Goal: Task Accomplishment & Management: Manage account settings

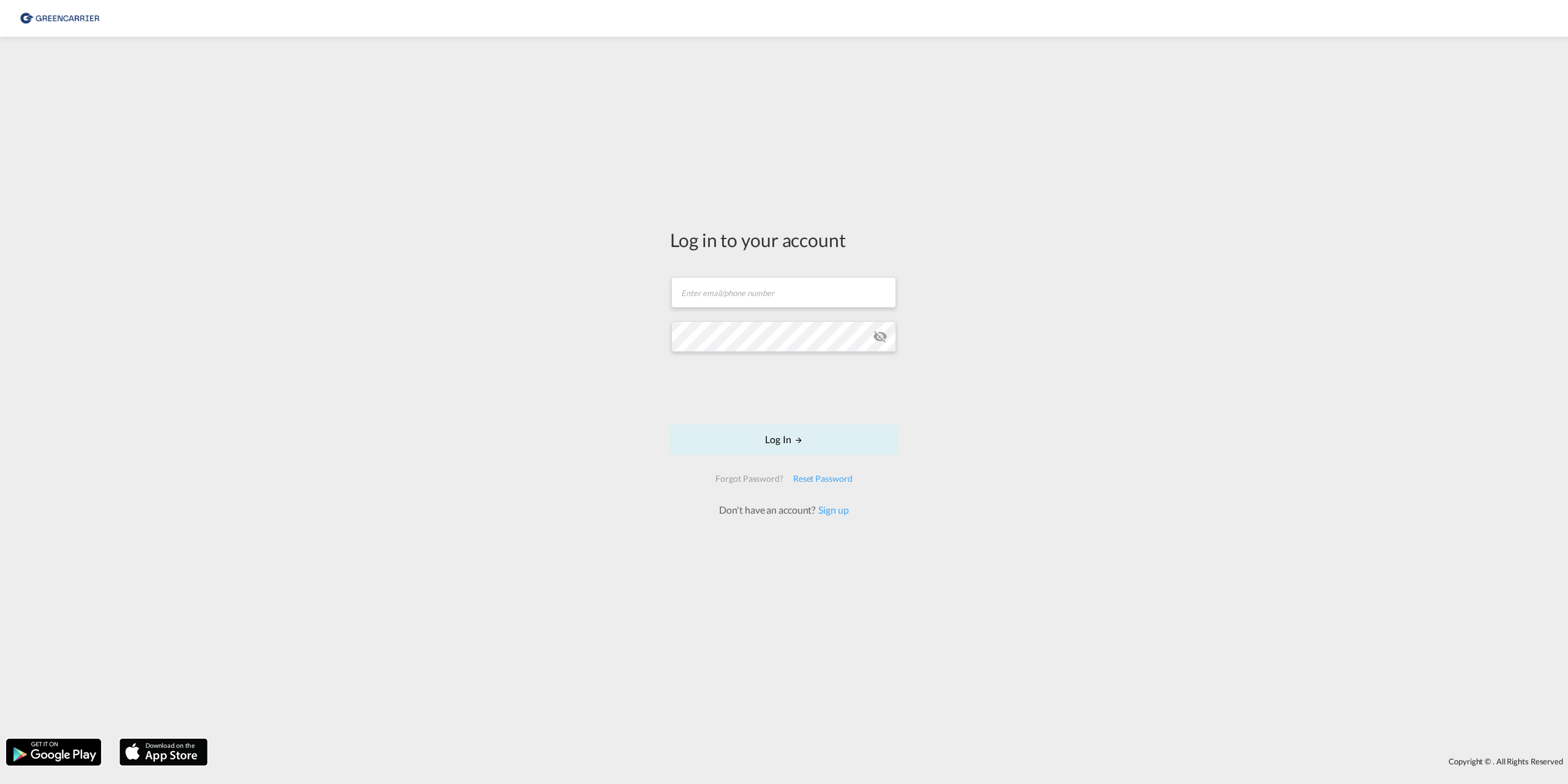
click at [549, 321] on div "Log in to your account Email field is required Password field is required Log I…" at bounding box center [784, 388] width 1568 height 689
click at [706, 290] on input "text" at bounding box center [784, 292] width 225 height 30
type input "[EMAIL_ADDRESS][PERSON_NAME][DOMAIN_NAME]"
click at [526, 351] on div "Log in to your account [EMAIL_ADDRESS][PERSON_NAME][DOMAIN_NAME] Password field…" at bounding box center [784, 388] width 1568 height 689
click at [773, 434] on button "Log In" at bounding box center [784, 439] width 228 height 30
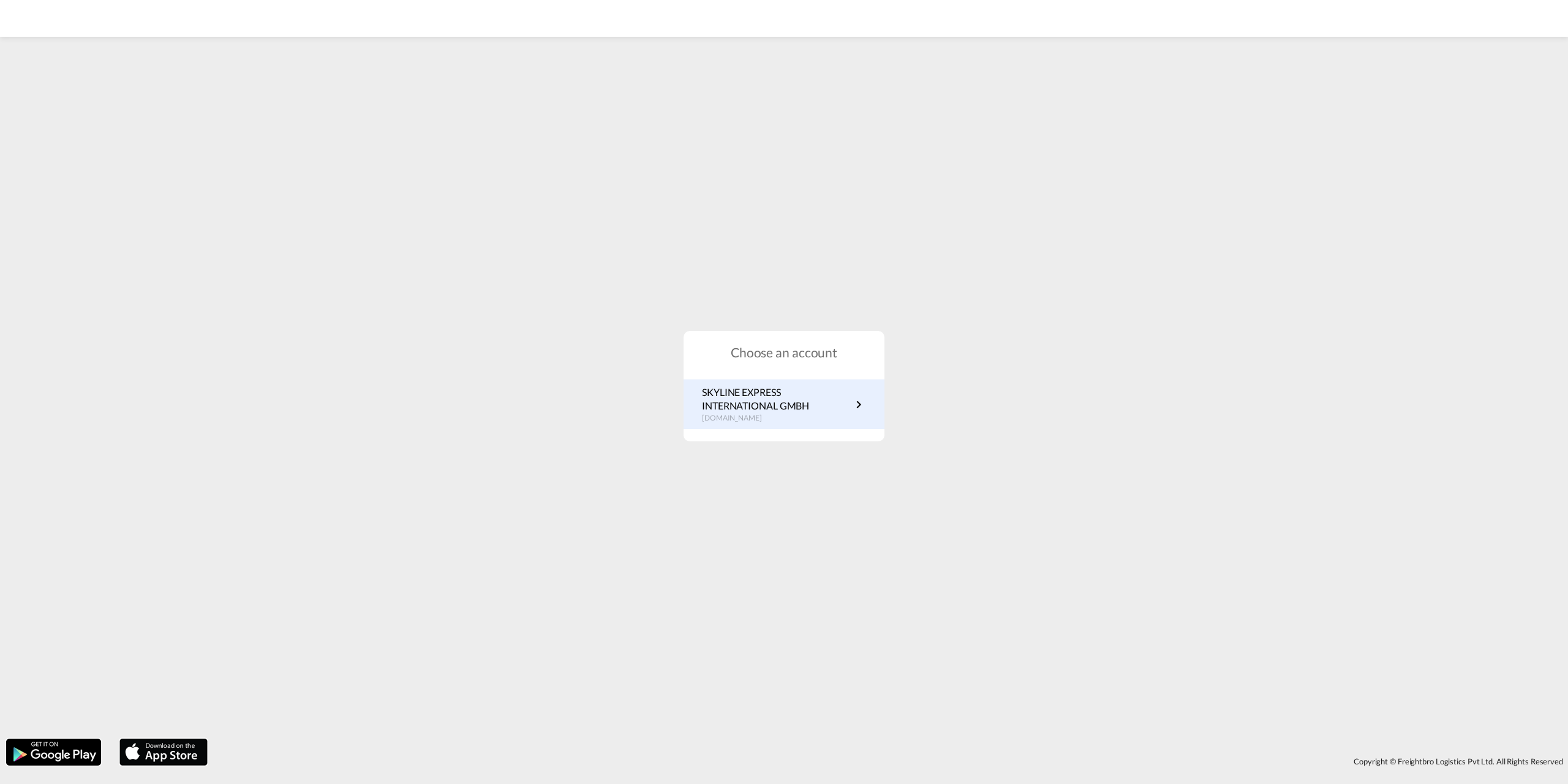
click at [734, 409] on p "SKYLINE EXPRESS INTERNATIONAL GMBH" at bounding box center [777, 399] width 150 height 28
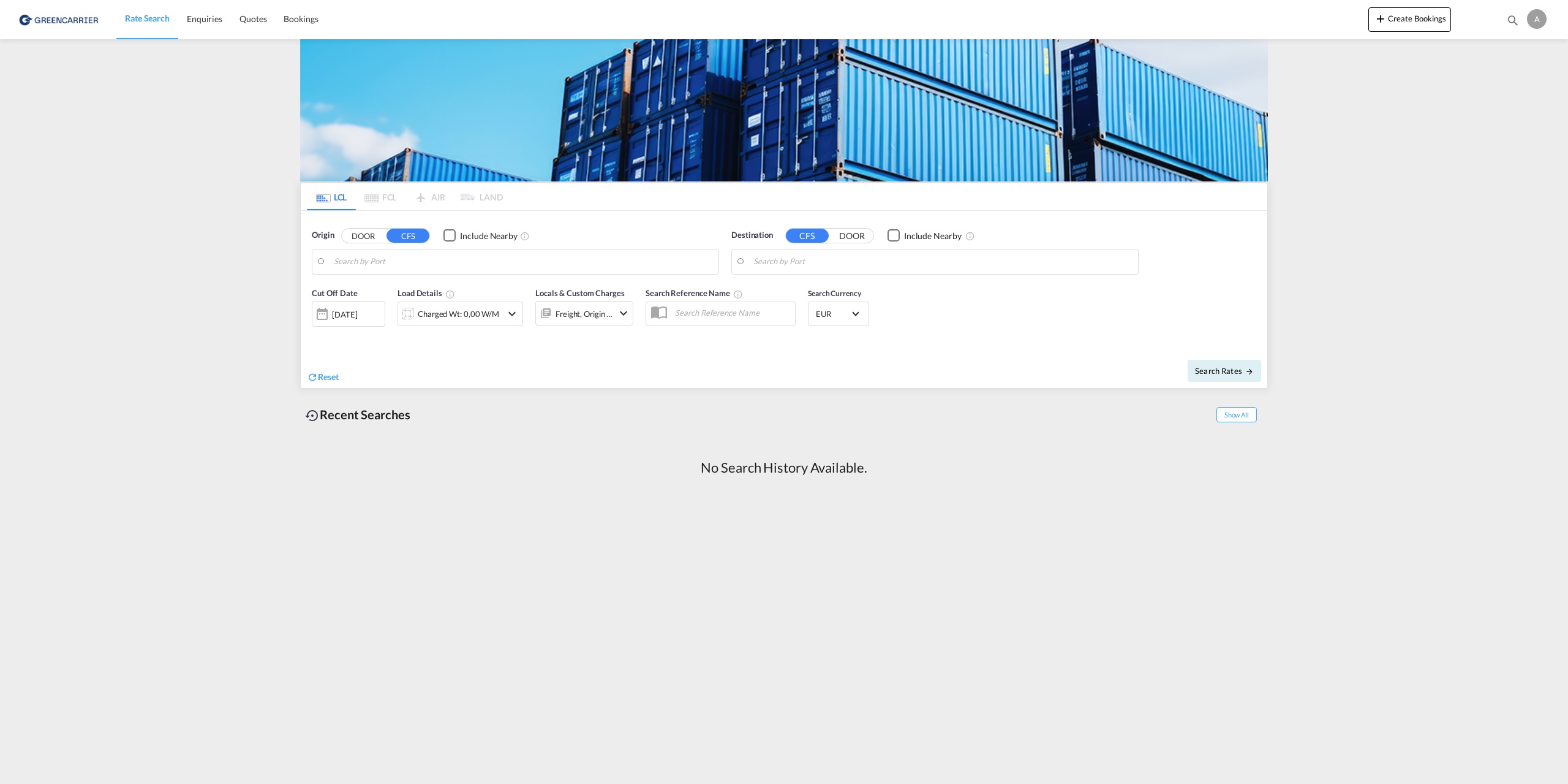
click at [1539, 20] on div "A" at bounding box center [1537, 19] width 20 height 20
click at [1521, 54] on button "My Profile" at bounding box center [1522, 54] width 80 height 25
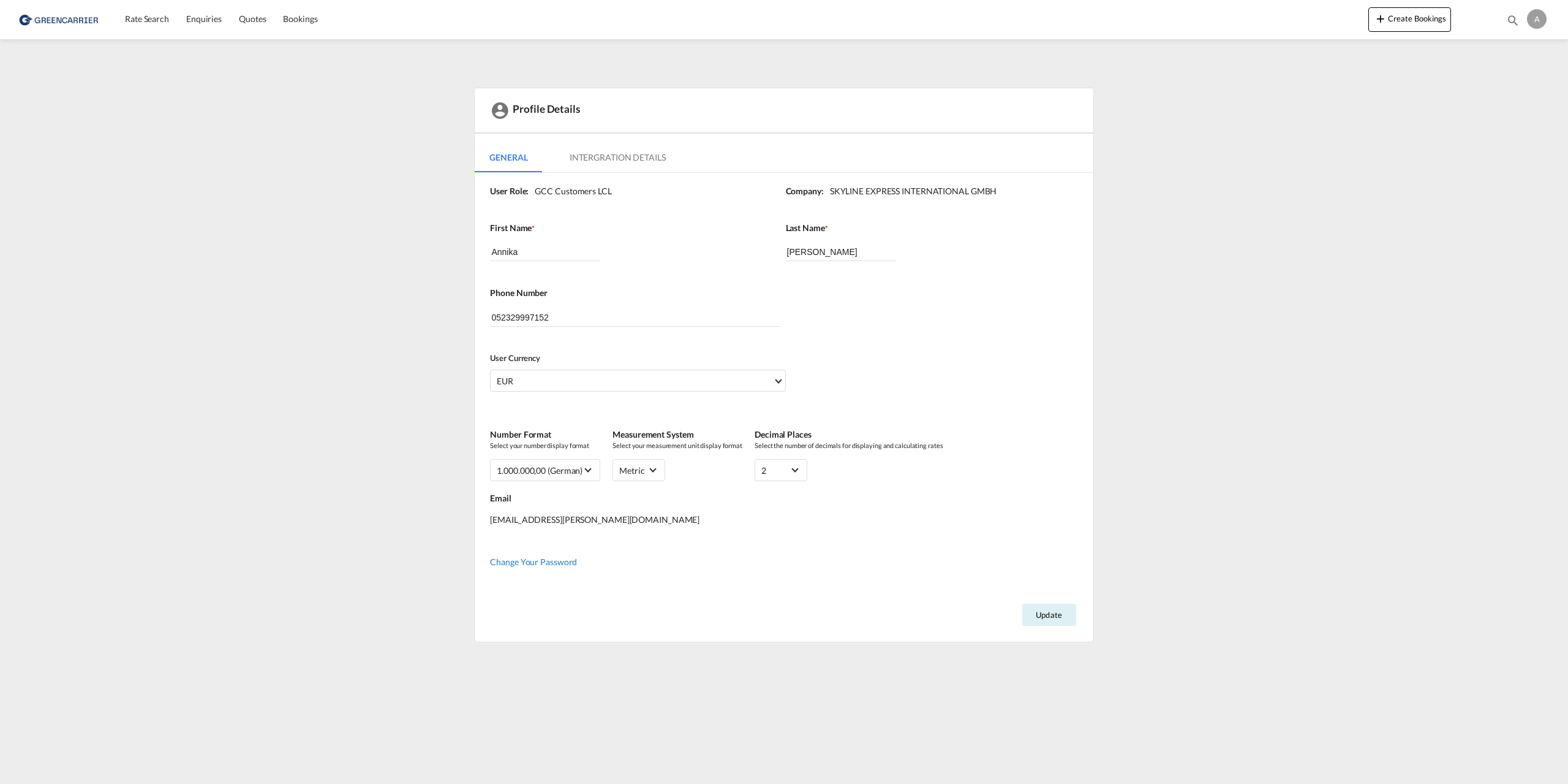
click at [502, 553] on div "Change Your Password" at bounding box center [785, 557] width 590 height 21
click at [527, 558] on span "Change Your Password" at bounding box center [533, 562] width 87 height 11
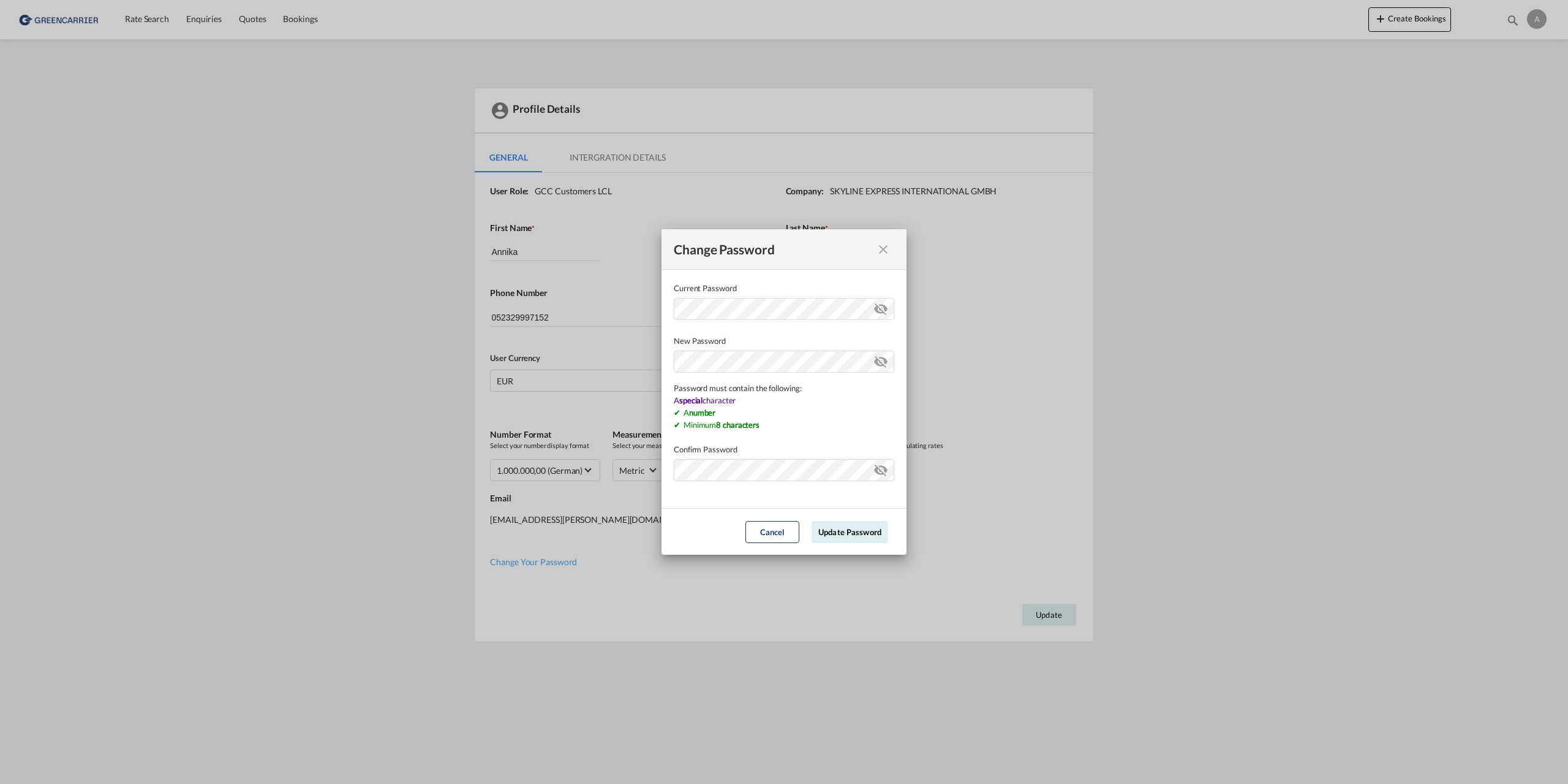
click at [734, 327] on md-input-container "Current Password ..." at bounding box center [784, 316] width 220 height 37
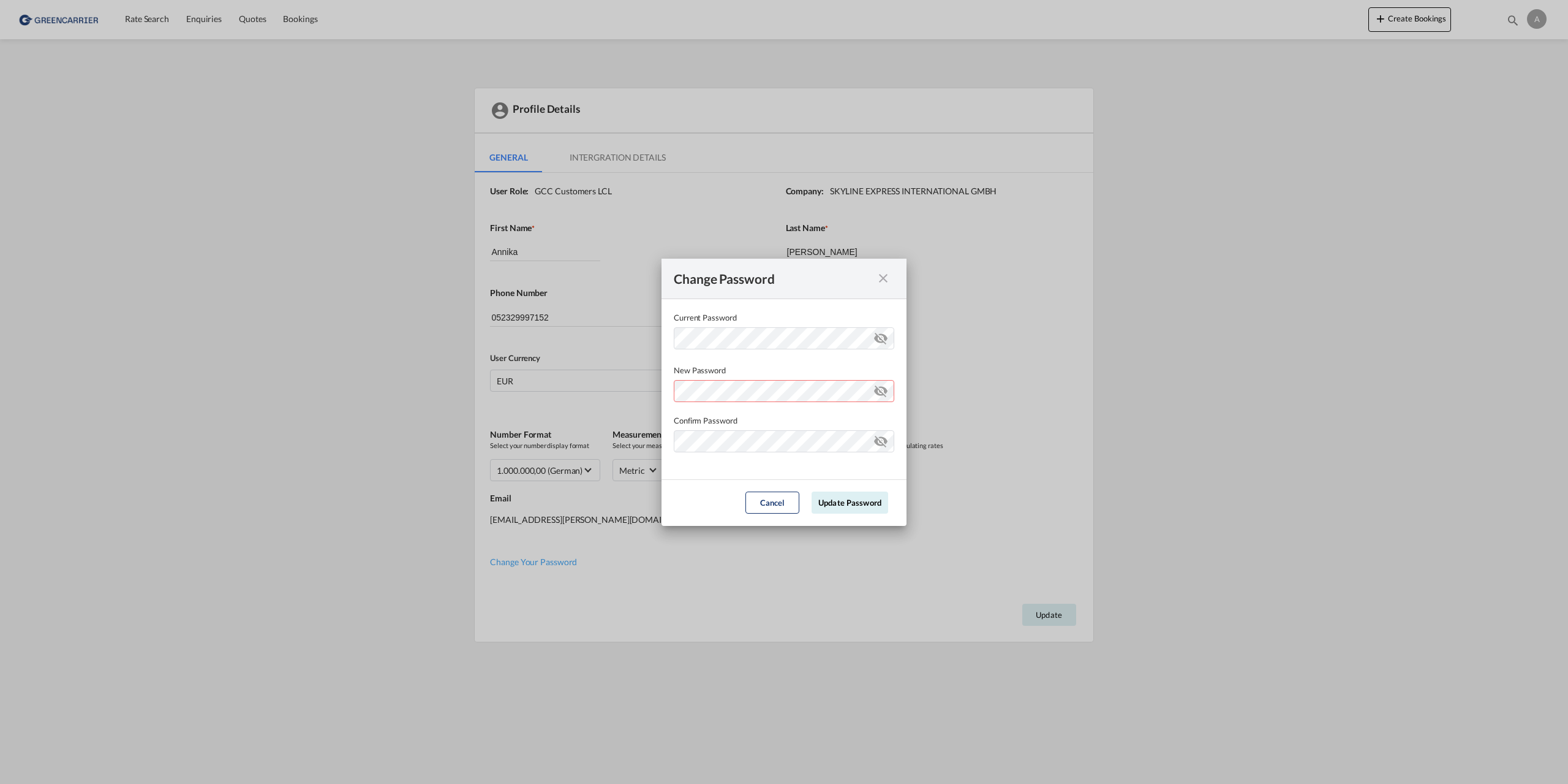
click at [724, 354] on md-input-container "Current Password ..." at bounding box center [784, 345] width 220 height 37
click at [832, 497] on button "Update Password" at bounding box center [850, 502] width 76 height 22
click at [886, 392] on md-icon "icon-eye-off" at bounding box center [880, 388] width 15 height 15
click at [885, 439] on md-icon "icon-eye-off" at bounding box center [880, 439] width 15 height 15
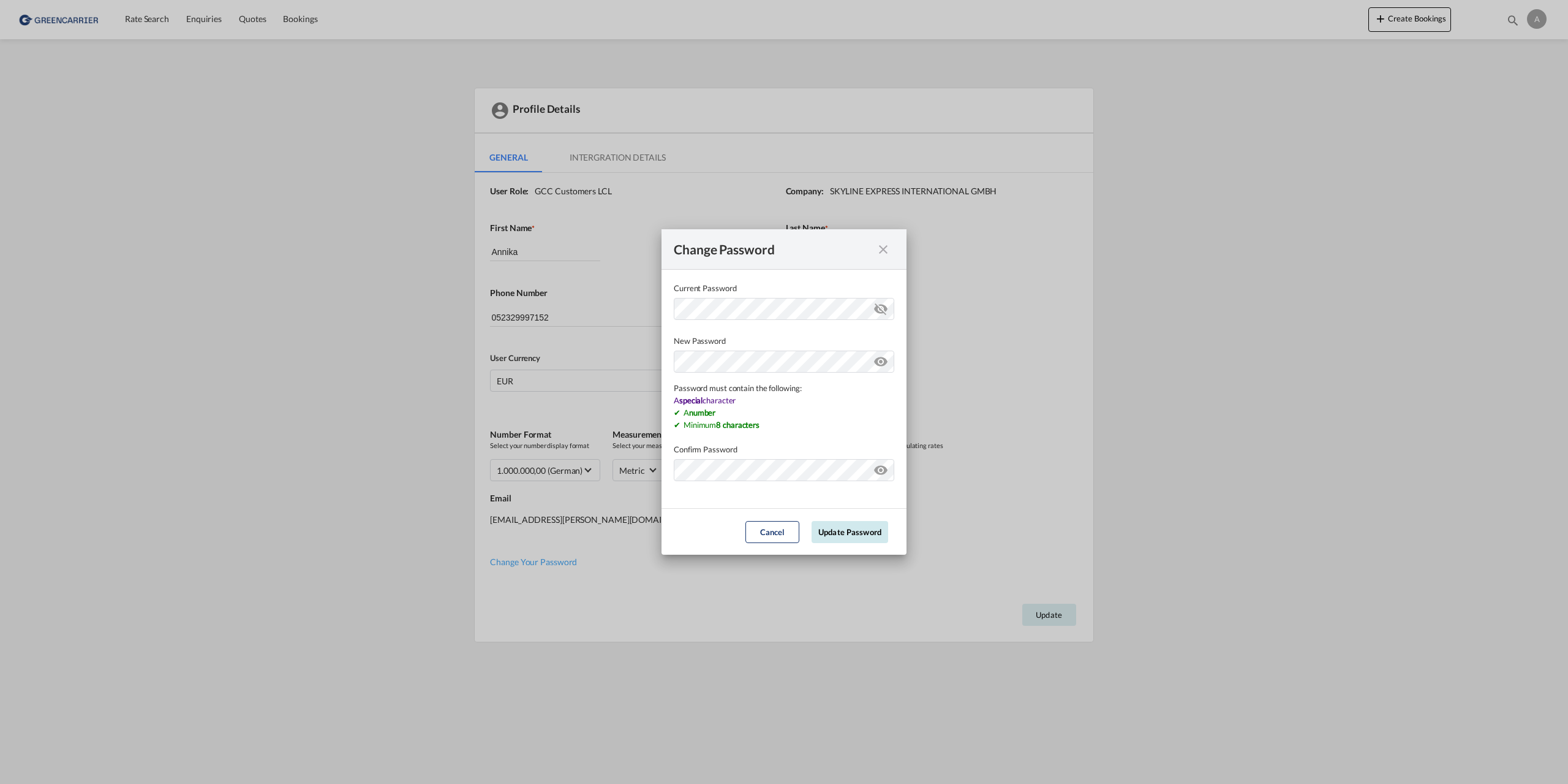
click at [868, 534] on div "Change Password Current Password New Password Password must contain the followi…" at bounding box center [784, 392] width 1568 height 784
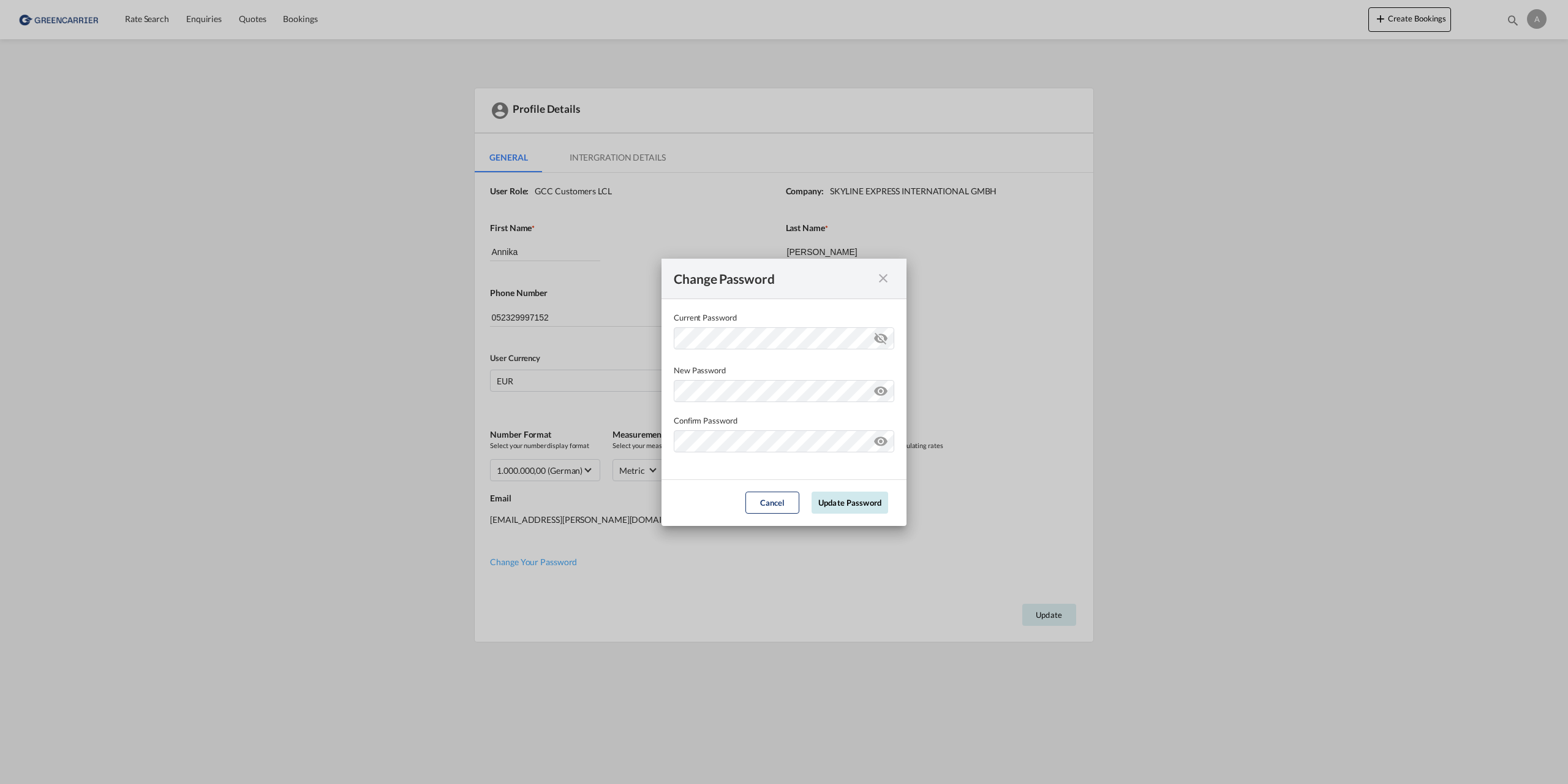
click at [839, 499] on button "Update Password" at bounding box center [850, 502] width 76 height 22
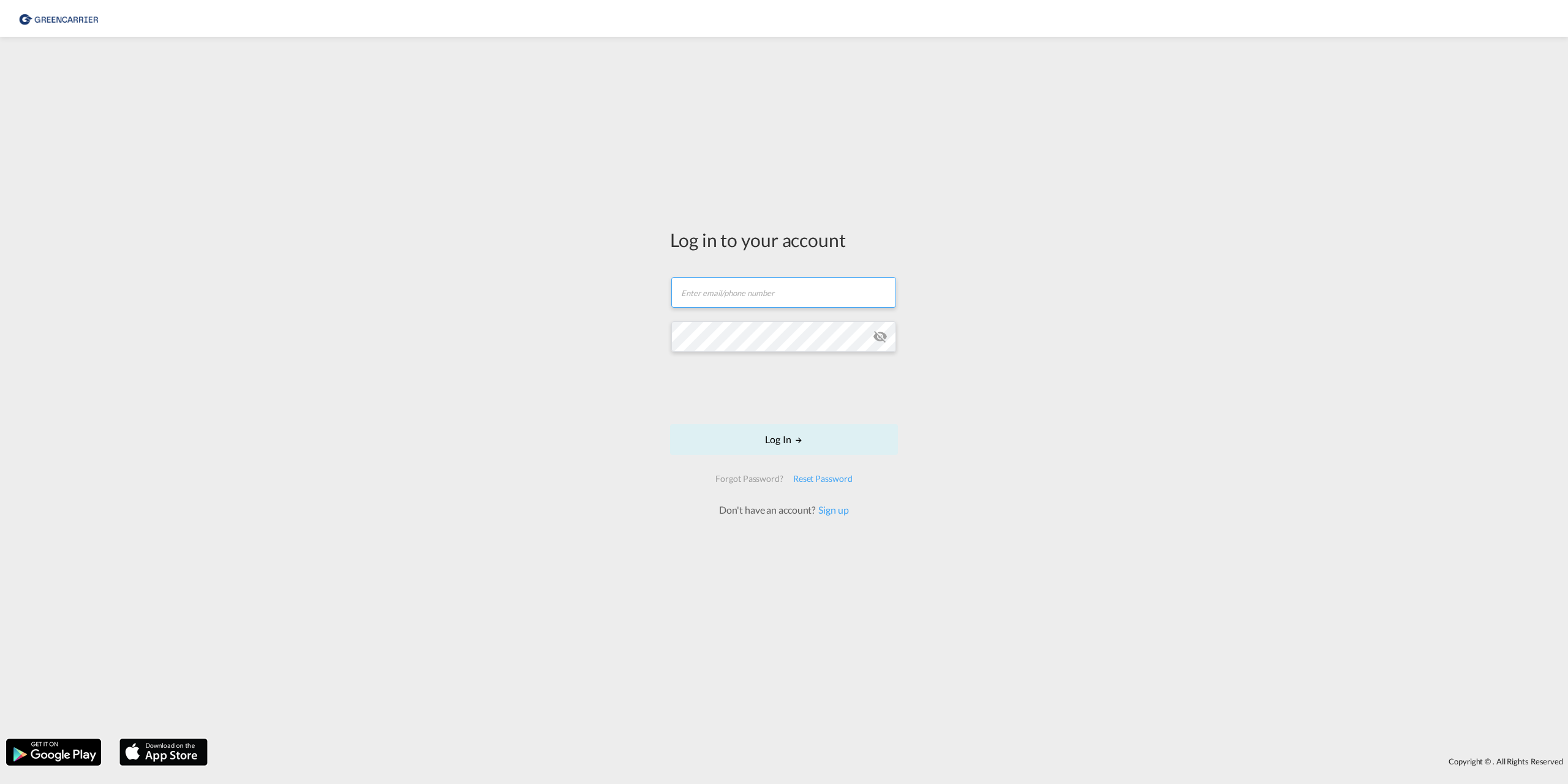
type input "[EMAIL_ADDRESS][PERSON_NAME][DOMAIN_NAME]"
click at [784, 440] on button "Log In" at bounding box center [784, 439] width 228 height 30
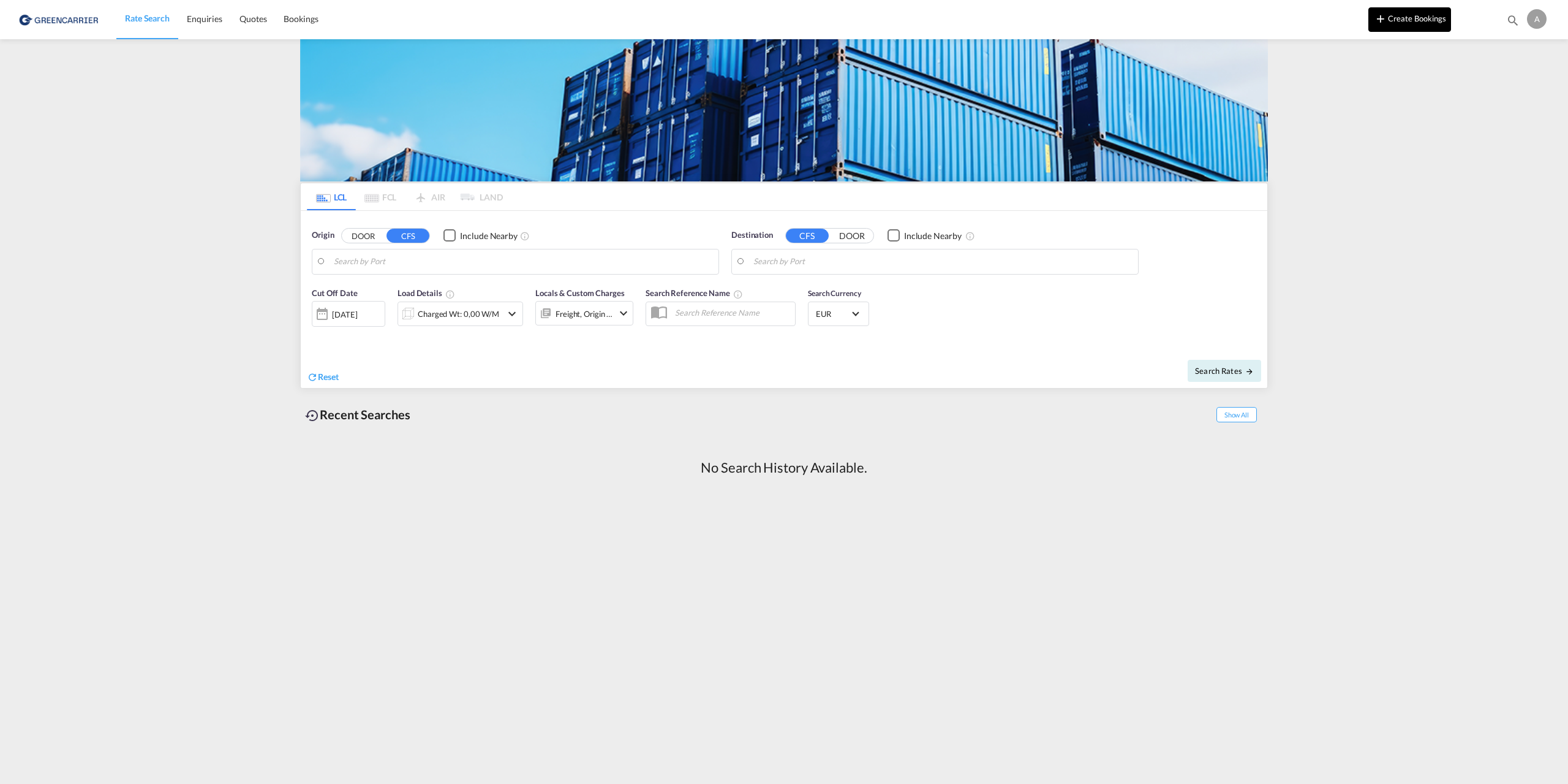
click at [1392, 18] on button "Create Bookings" at bounding box center [1409, 19] width 83 height 25
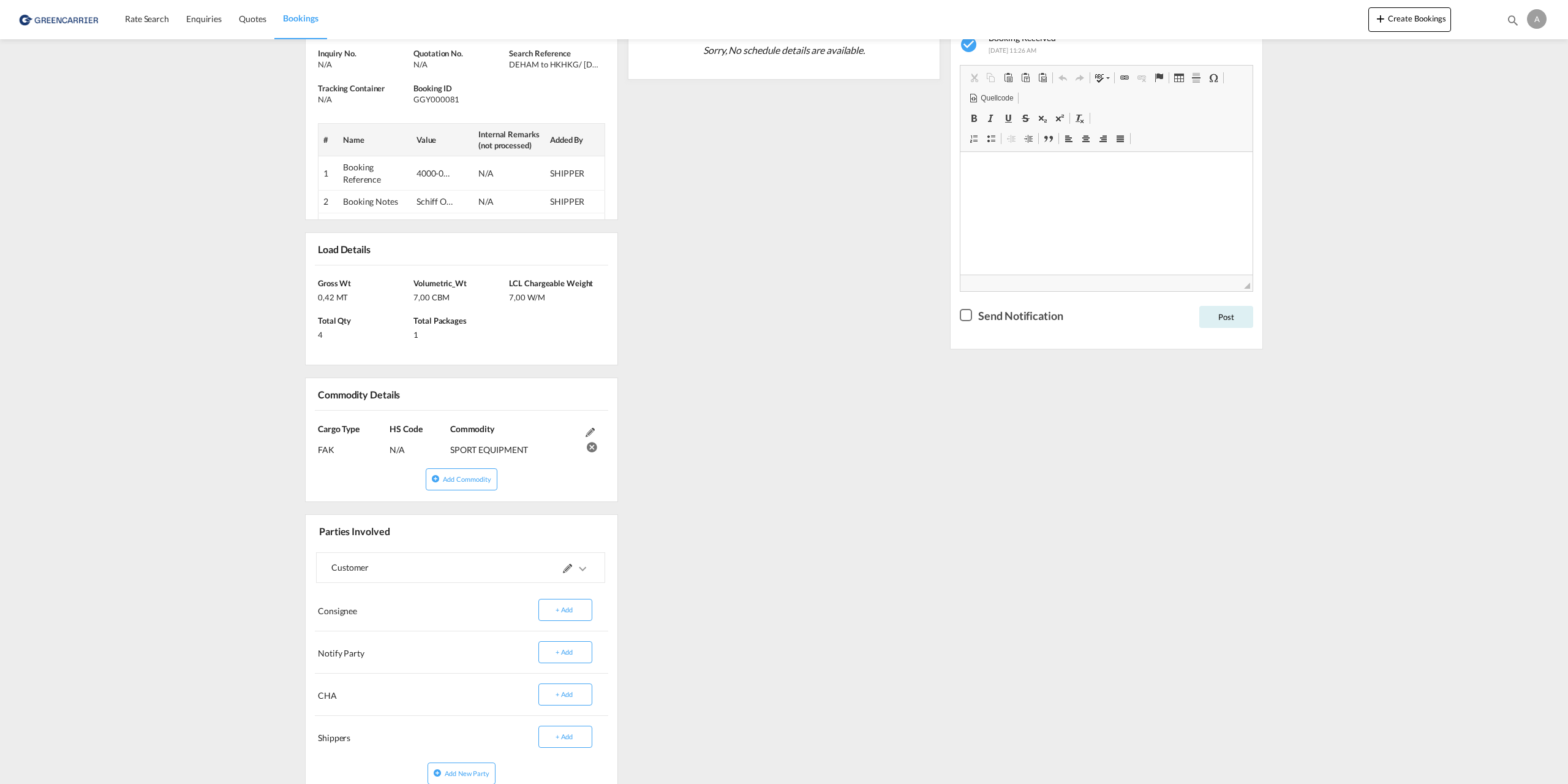
scroll to position [298, 0]
